Goal: Information Seeking & Learning: Find specific fact

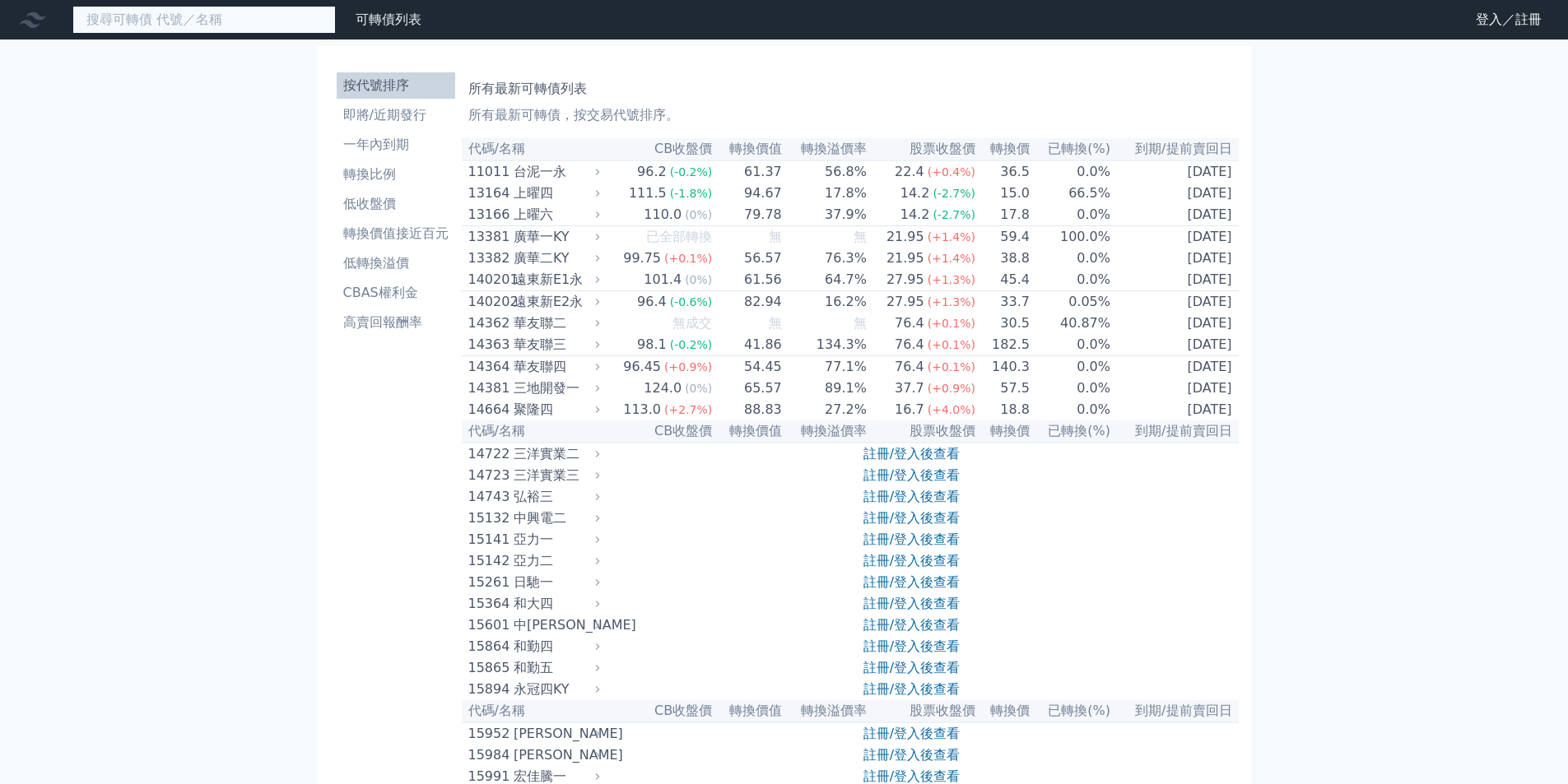
click at [128, 16] on input at bounding box center [205, 19] width 264 height 28
click at [196, 37] on nav "6 可轉債列表 財務數據 可轉債列表 財務數據 登入／註冊 登入／註冊" at bounding box center [784, 19] width 1568 height 40
click at [186, 15] on div "6" at bounding box center [205, 19] width 264 height 28
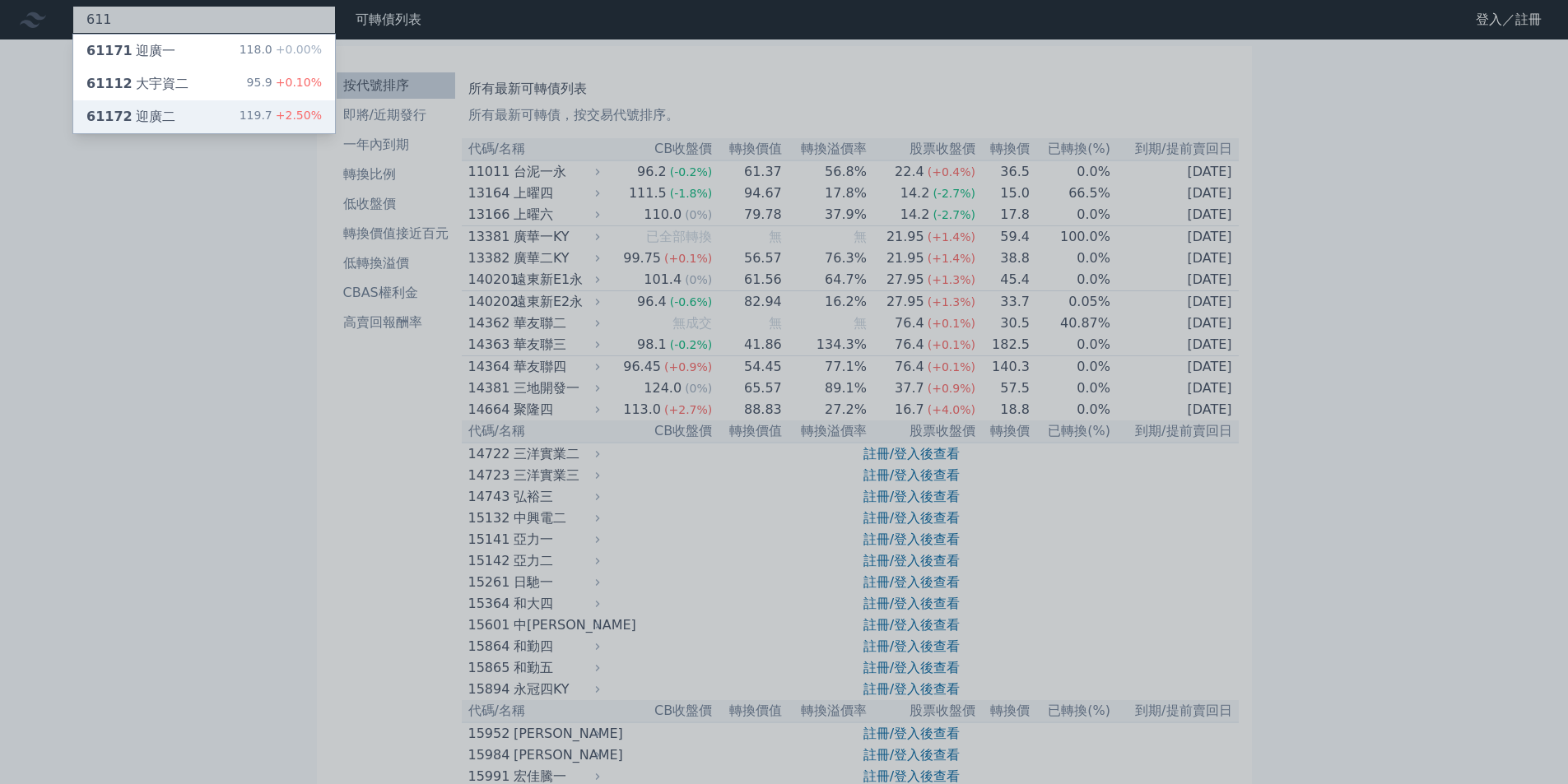
type input "611"
click at [205, 115] on div "61172 迎廣二 119.7 +2.50%" at bounding box center [205, 117] width 262 height 33
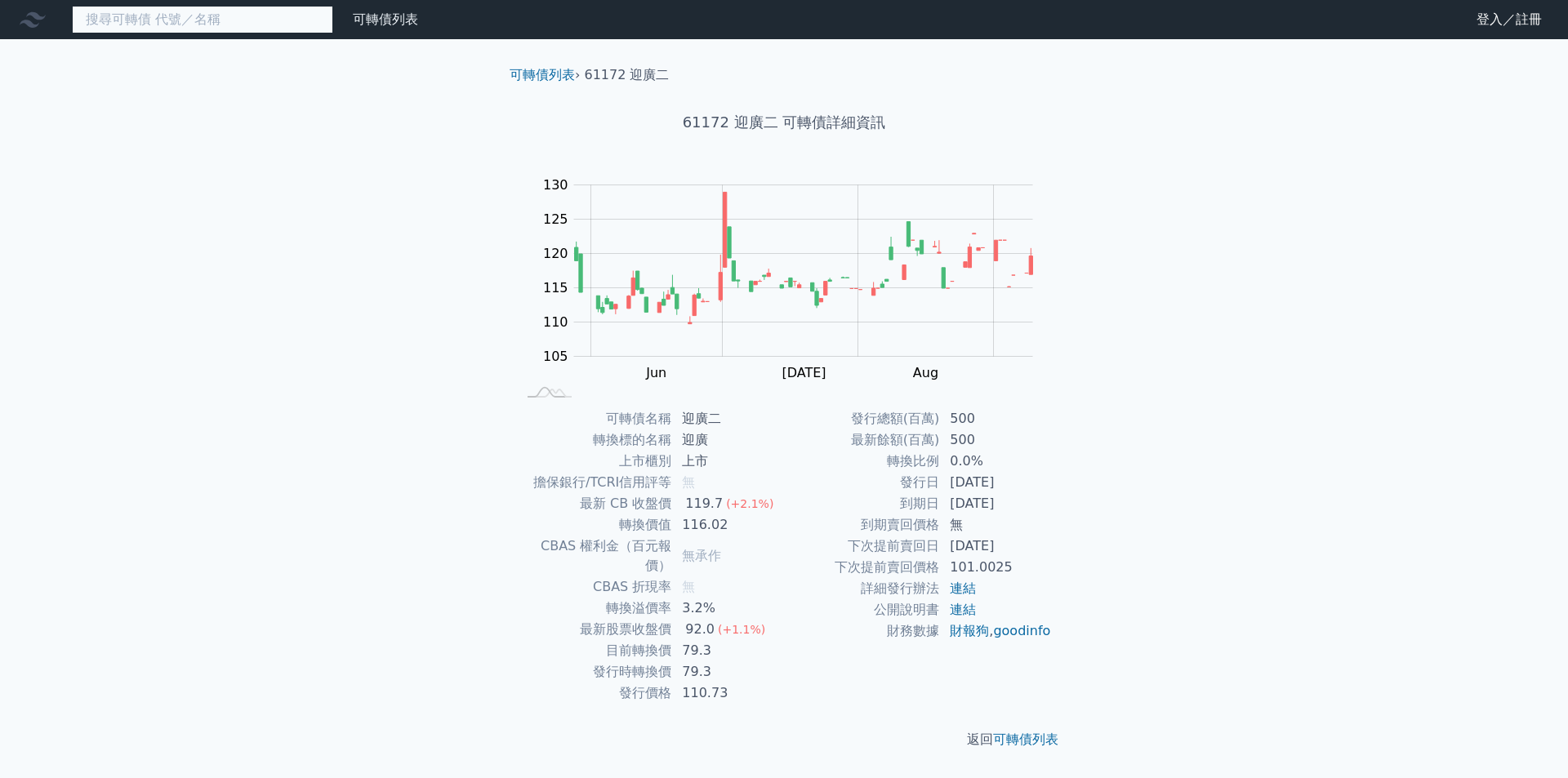
click at [183, 28] on input at bounding box center [203, 19] width 262 height 28
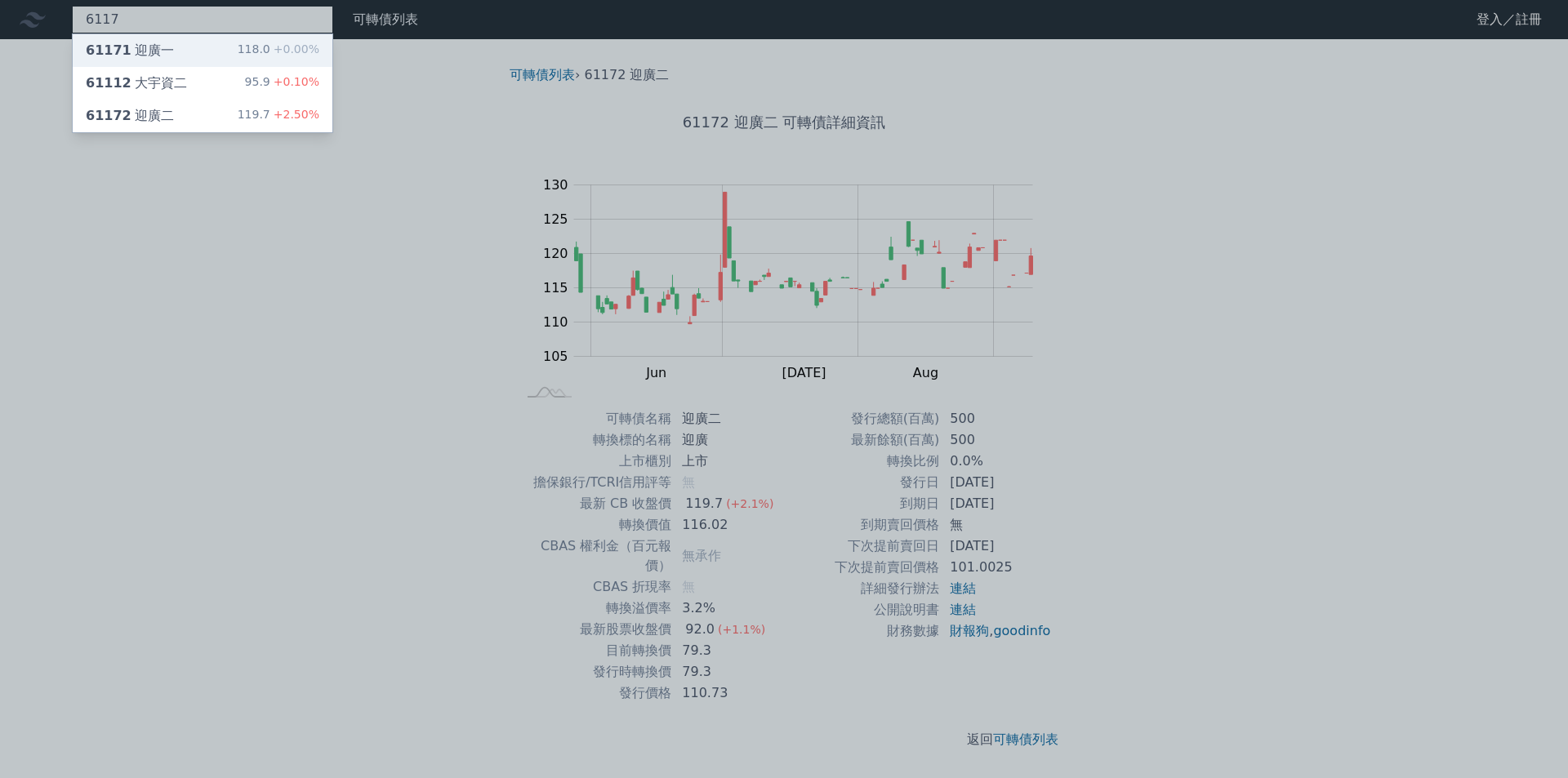
type input "6117"
click at [221, 57] on div "61171 迎廣一 118.0 +0.00%" at bounding box center [203, 51] width 260 height 33
